Goal: Find specific page/section: Find specific page/section

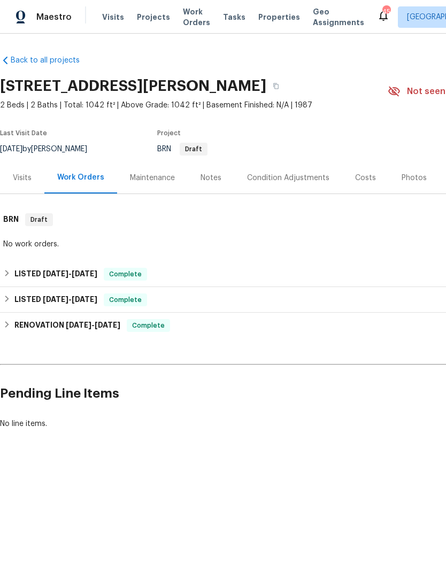
click at [115, 17] on span "Visits" at bounding box center [113, 17] width 22 height 11
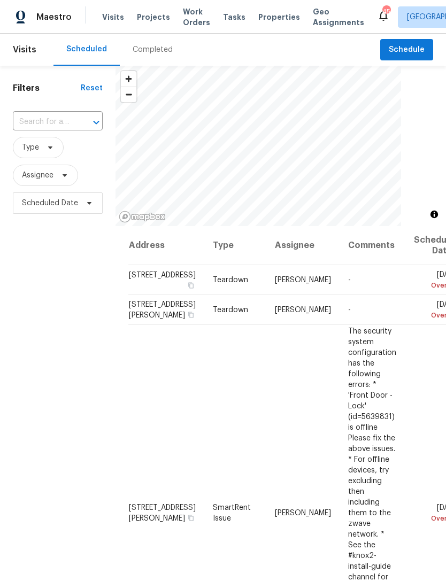
click at [85, 124] on div at bounding box center [89, 122] width 28 height 15
type input "107 bur"
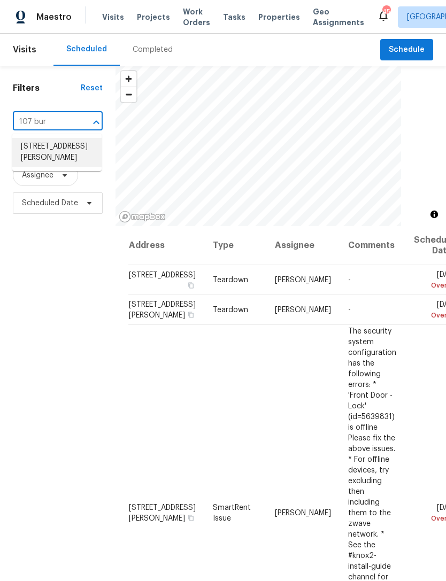
click at [66, 151] on li "[STREET_ADDRESS][PERSON_NAME]" at bounding box center [56, 152] width 89 height 29
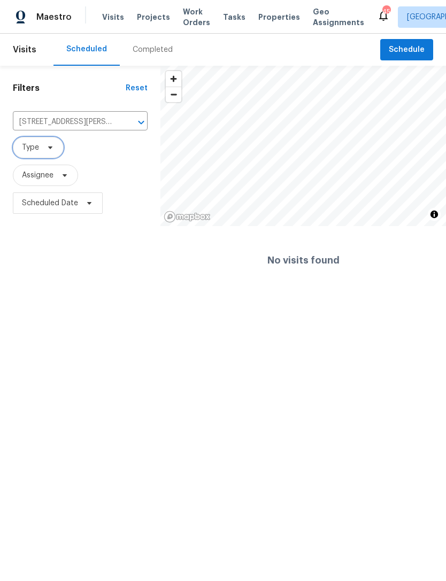
click at [46, 146] on icon at bounding box center [50, 147] width 9 height 9
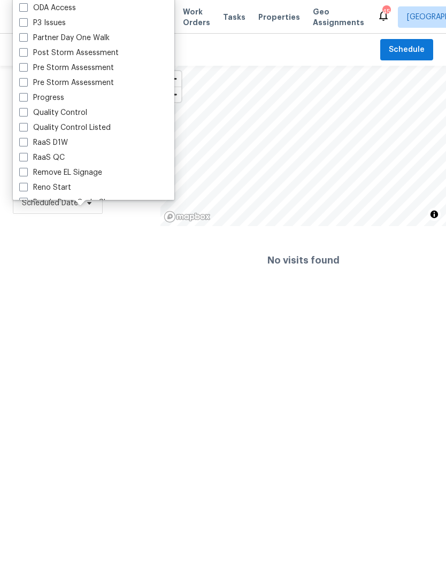
scroll to position [640, 0]
click at [74, 111] on label "Quality Control" at bounding box center [53, 112] width 68 height 11
click at [26, 111] on input "Quality Control" at bounding box center [22, 110] width 7 height 7
checkbox input "true"
click at [200, 294] on html "Maestro Visits Projects Work Orders Tasks Properties Geo Assignments [STREET_AD…" at bounding box center [223, 147] width 446 height 294
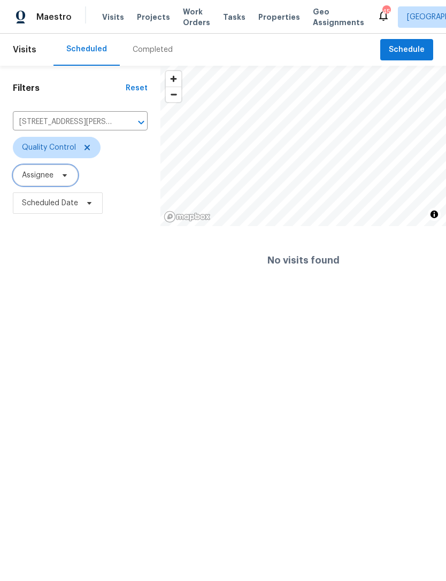
click at [62, 180] on icon at bounding box center [64, 175] width 9 height 9
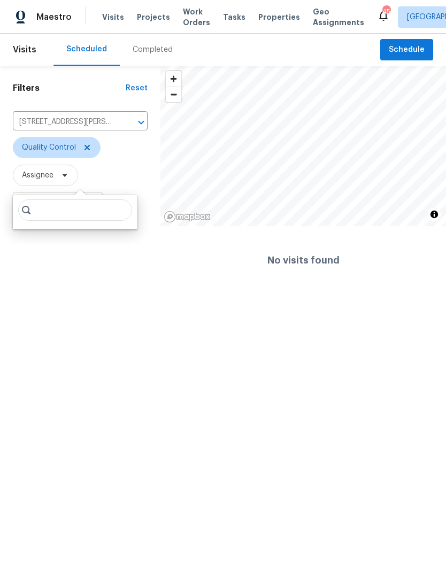
click at [265, 17] on span "Properties" at bounding box center [279, 17] width 42 height 11
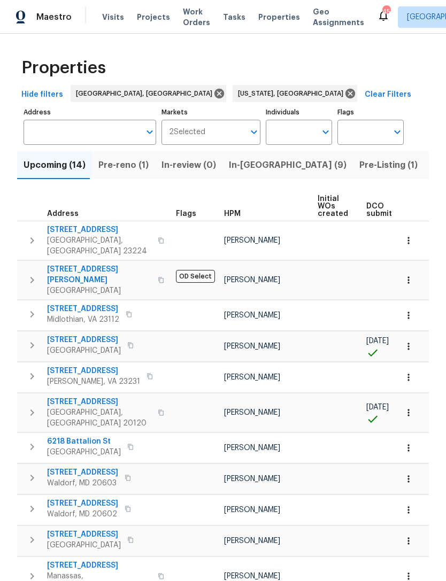
click at [69, 122] on input "Address" at bounding box center [82, 132] width 116 height 25
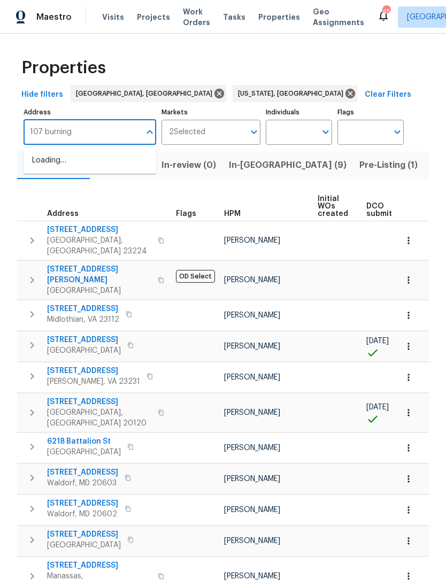
type input "107 burning"
click at [67, 169] on li "[STREET_ADDRESS][PERSON_NAME]" at bounding box center [90, 166] width 133 height 29
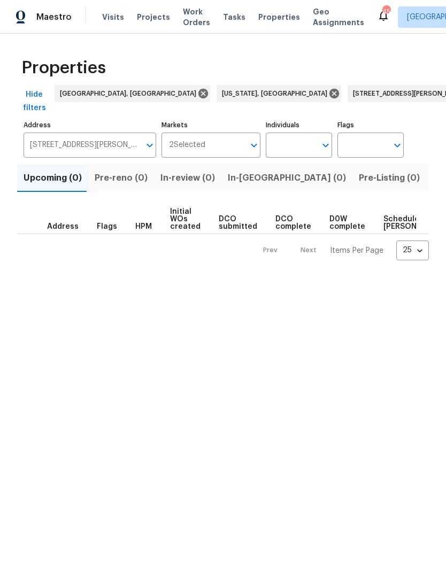
click at [359, 172] on span "Pre-Listing (0)" at bounding box center [389, 177] width 61 height 15
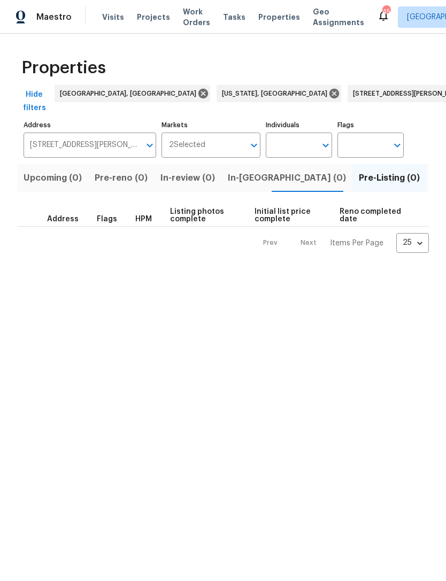
click at [299, 137] on input "Individuals" at bounding box center [291, 145] width 50 height 25
